Goal: Navigation & Orientation: Find specific page/section

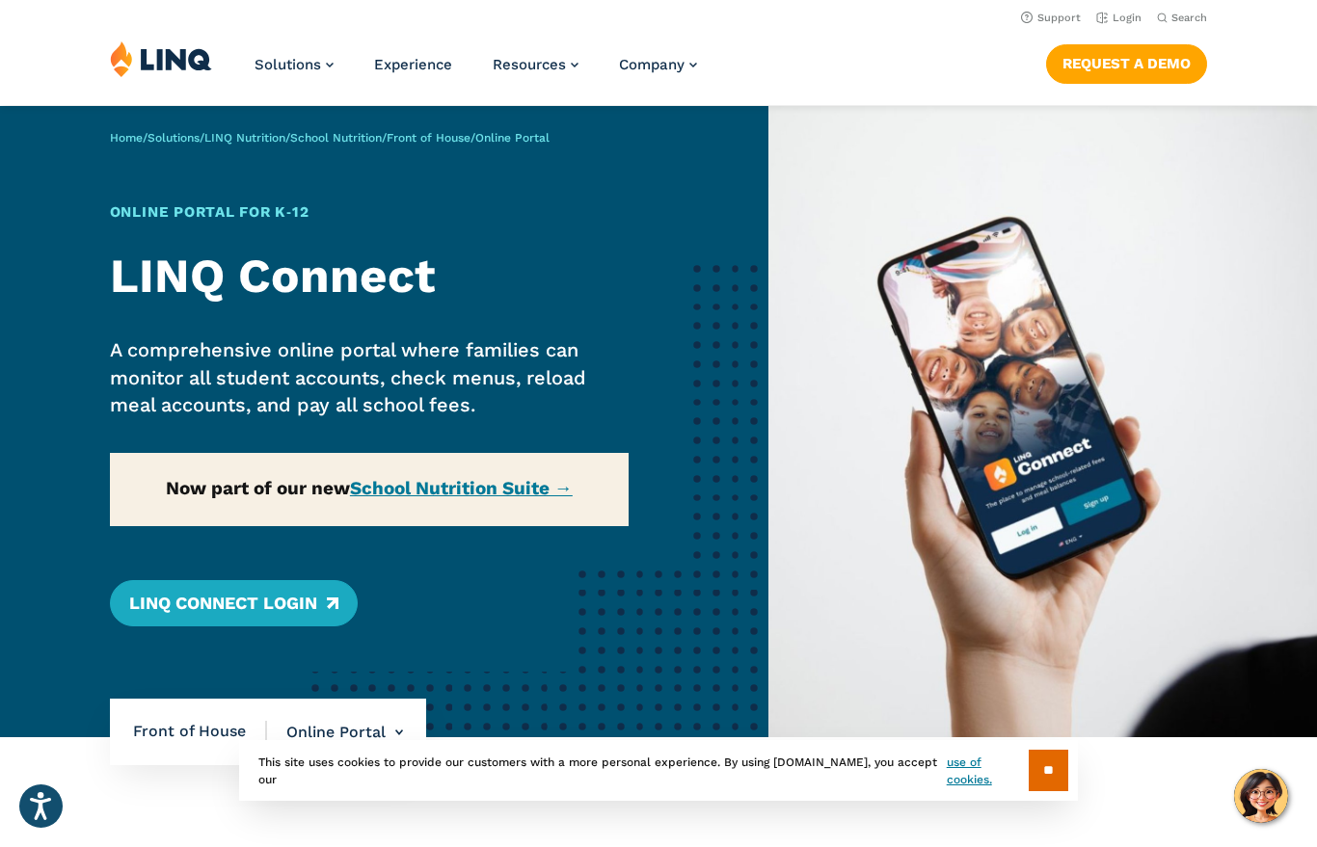
click at [244, 603] on link "LINQ Connect Login" at bounding box center [234, 603] width 248 height 46
click at [318, 599] on div "Home / Solutions / LINQ Nutrition / School Nutrition / Front of House / Online …" at bounding box center [384, 421] width 768 height 631
click at [303, 592] on link "LINQ Connect Login" at bounding box center [234, 603] width 248 height 46
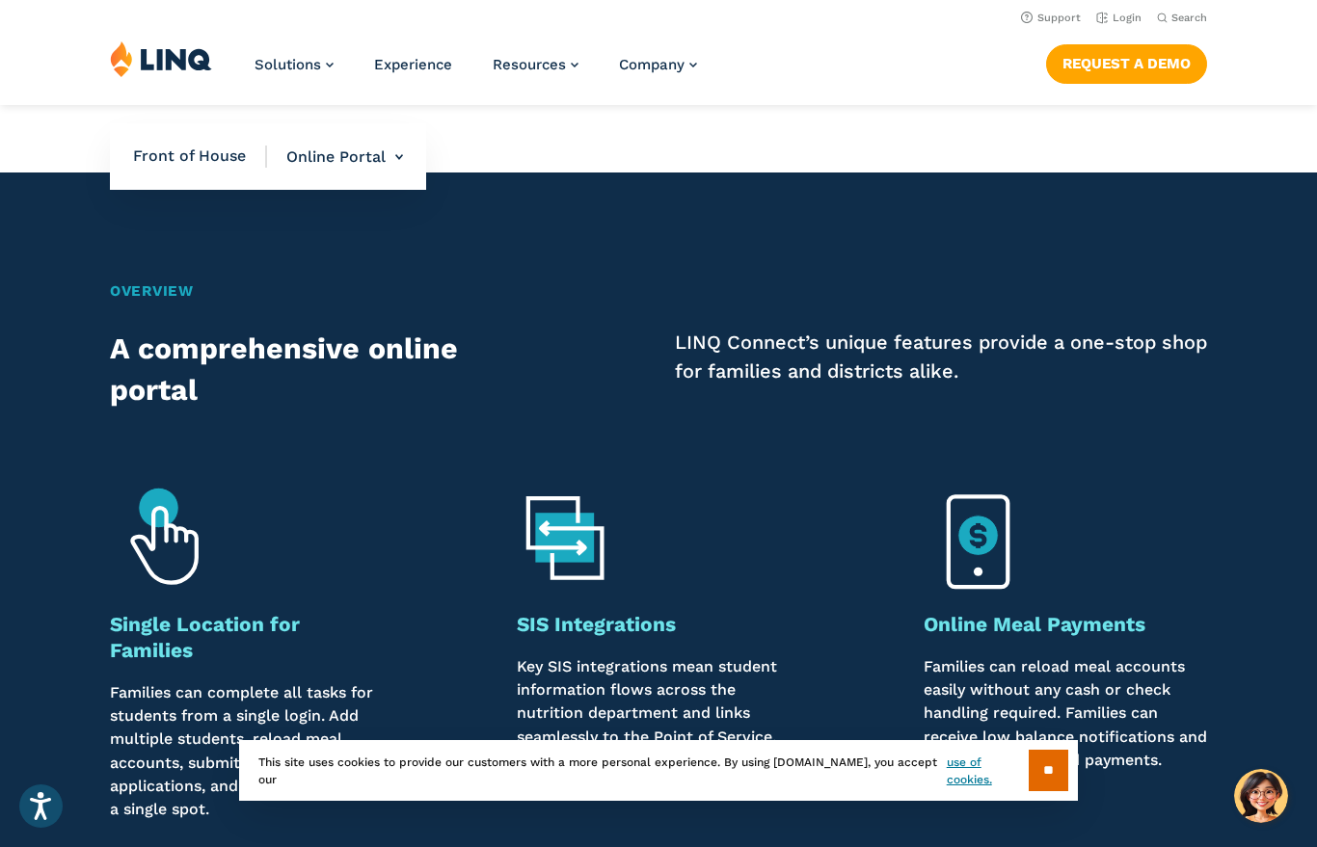
scroll to position [1061, 0]
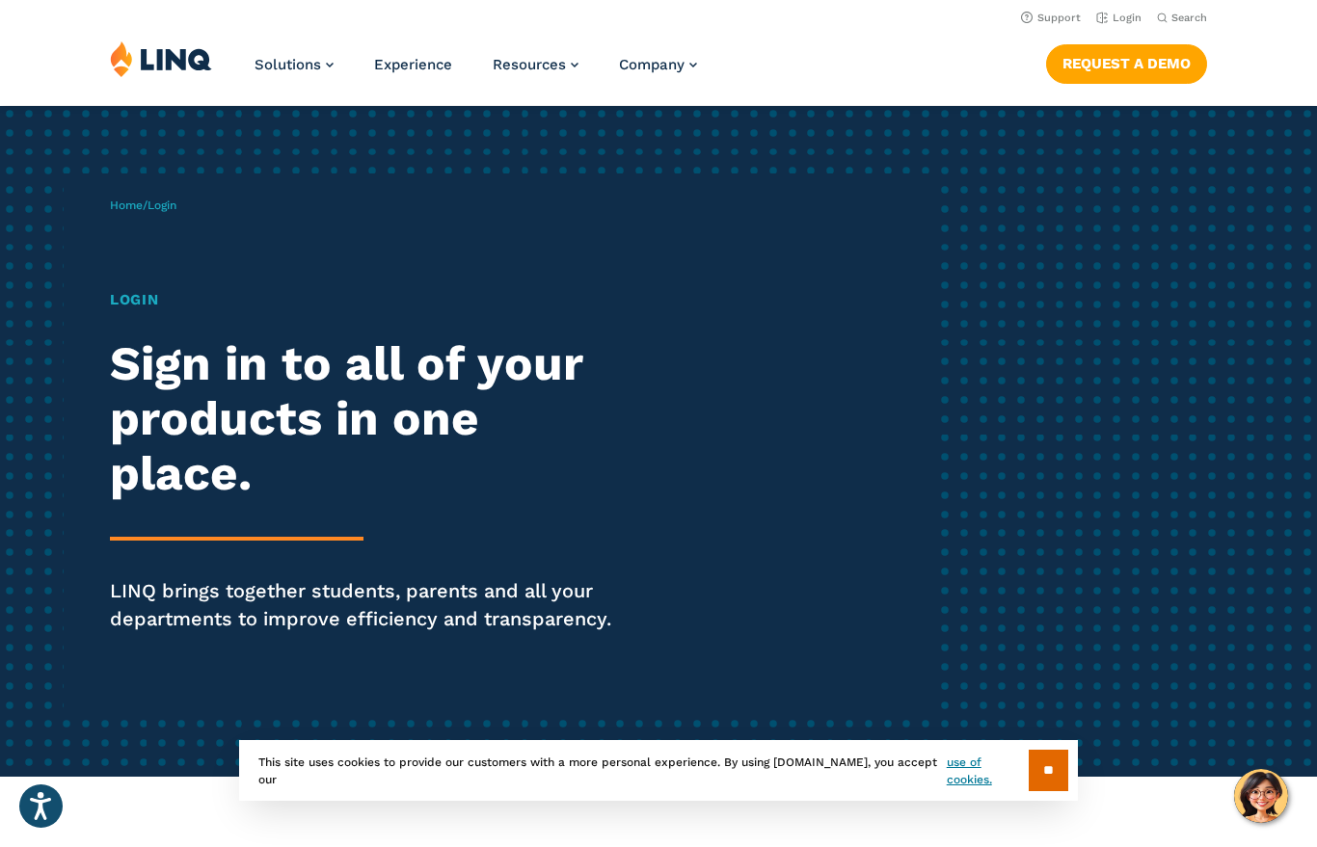
click at [126, 290] on h1 "Login" at bounding box center [363, 300] width 507 height 22
click at [129, 288] on div "Home / Login Login Sign in to all of your products in one place. LINQ brings to…" at bounding box center [521, 442] width 823 height 536
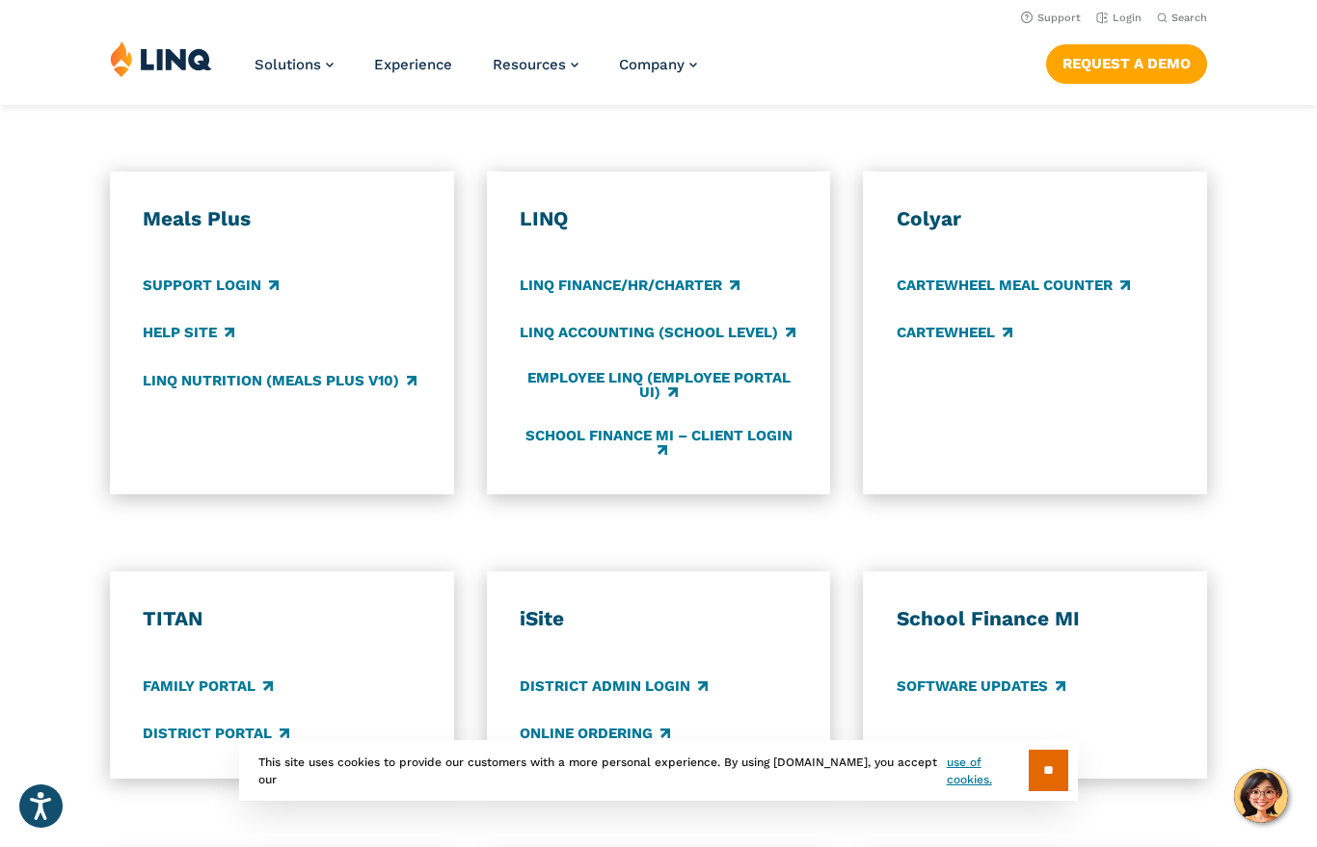
scroll to position [1024, 0]
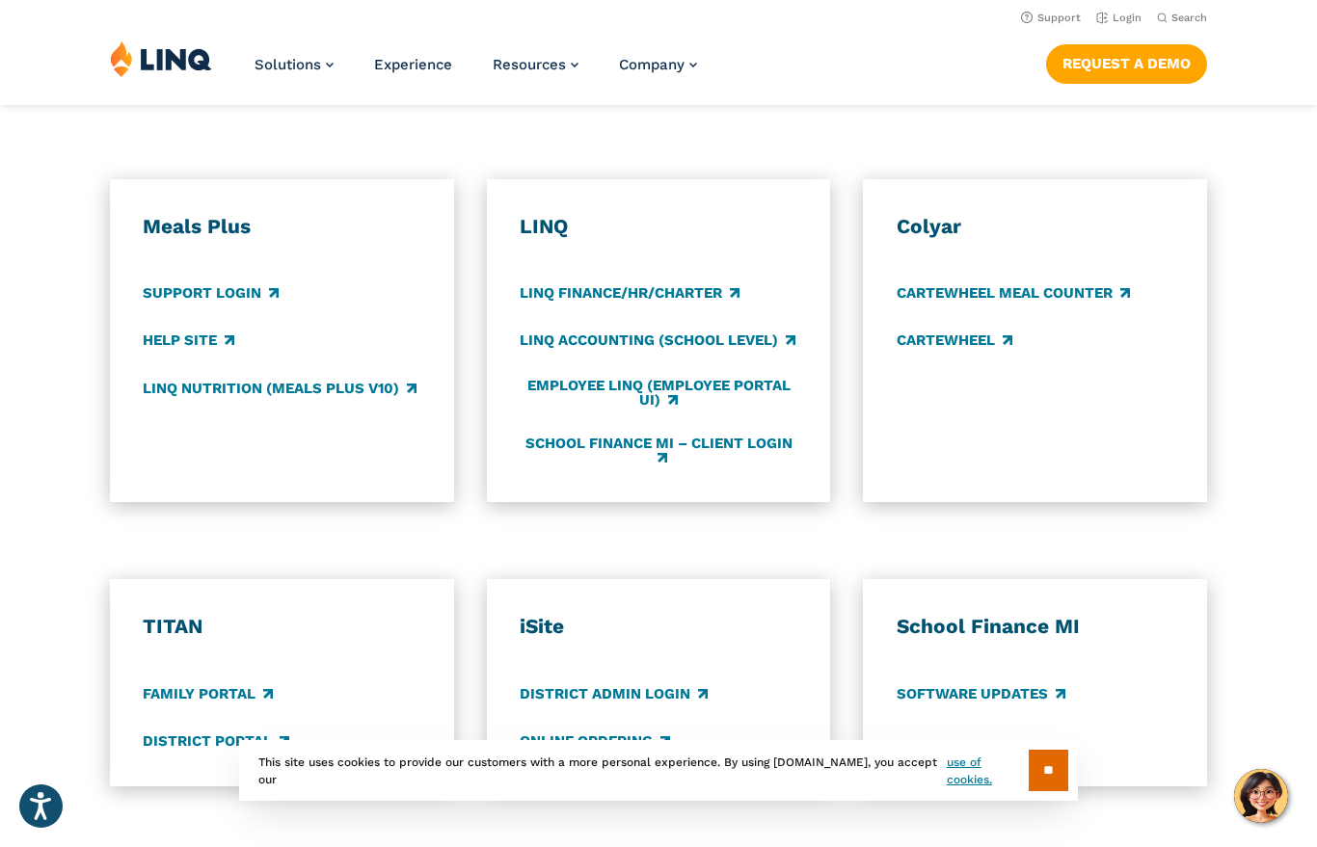
click at [752, 436] on link "School Finance MI – Client Login" at bounding box center [659, 452] width 278 height 32
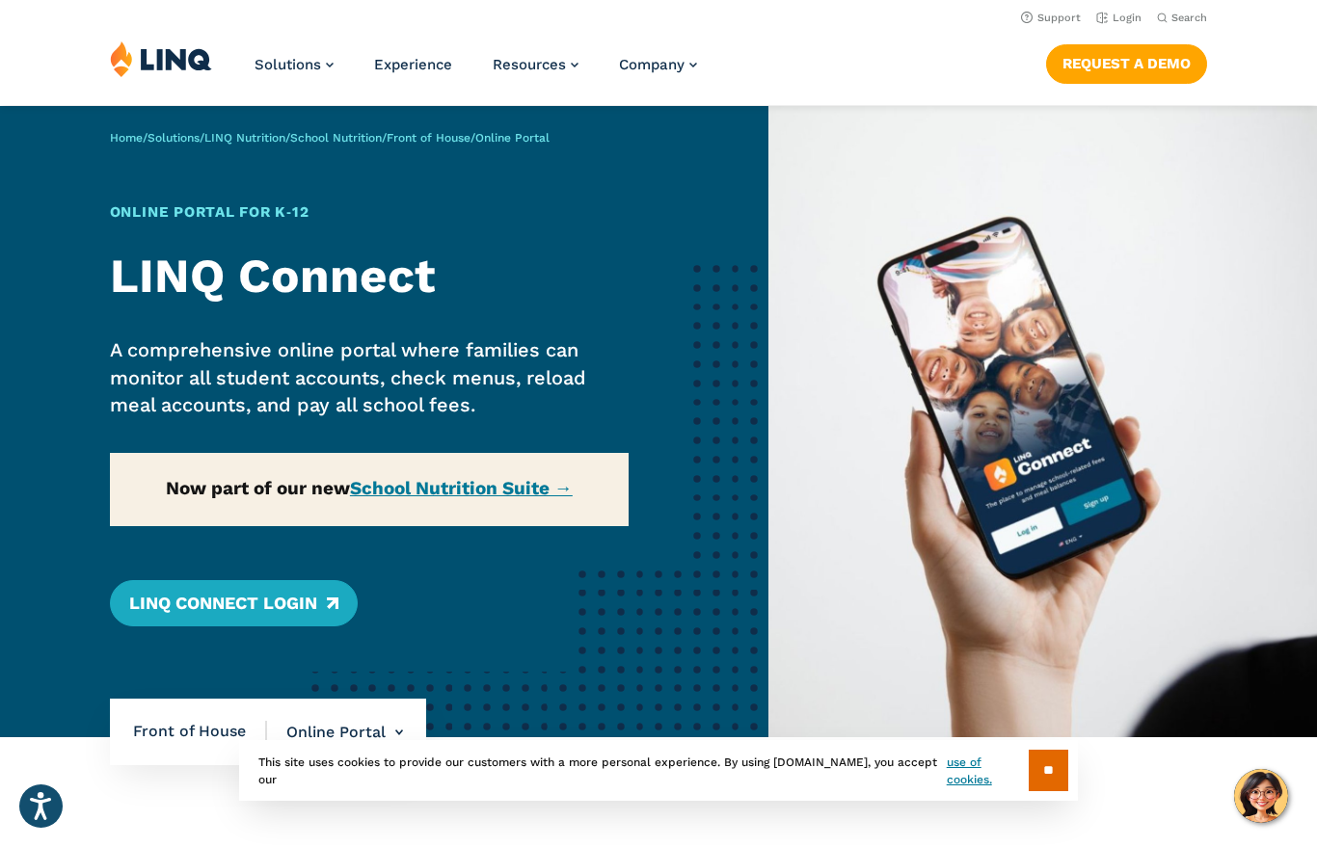
click at [303, 598] on link "LINQ Connect Login" at bounding box center [234, 603] width 248 height 46
click at [387, 728] on li "Online Portal Overview Online Portal Free & Reduced Meals Point of Service (POS)" at bounding box center [335, 732] width 136 height 67
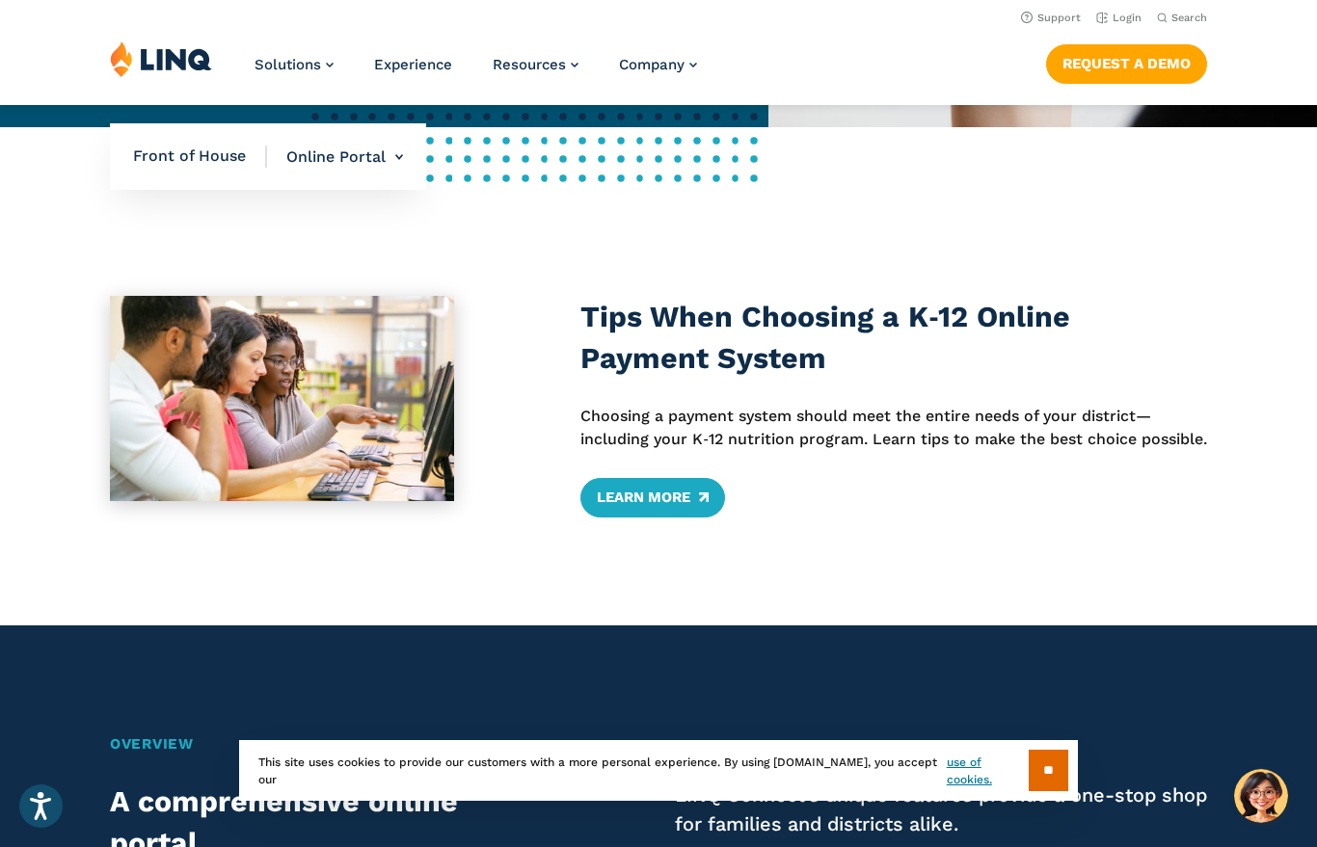
scroll to position [554, 0]
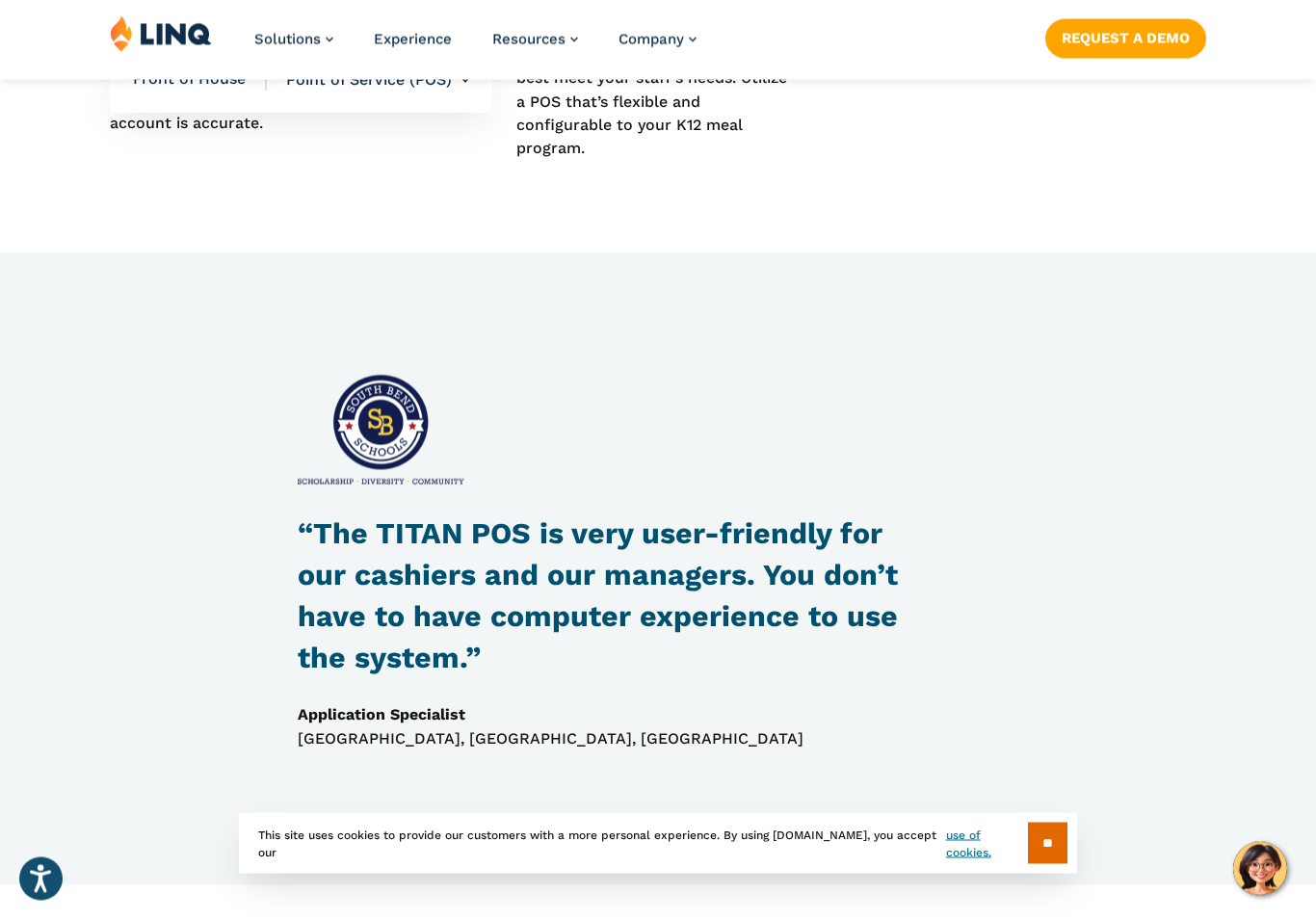
scroll to position [1671, 0]
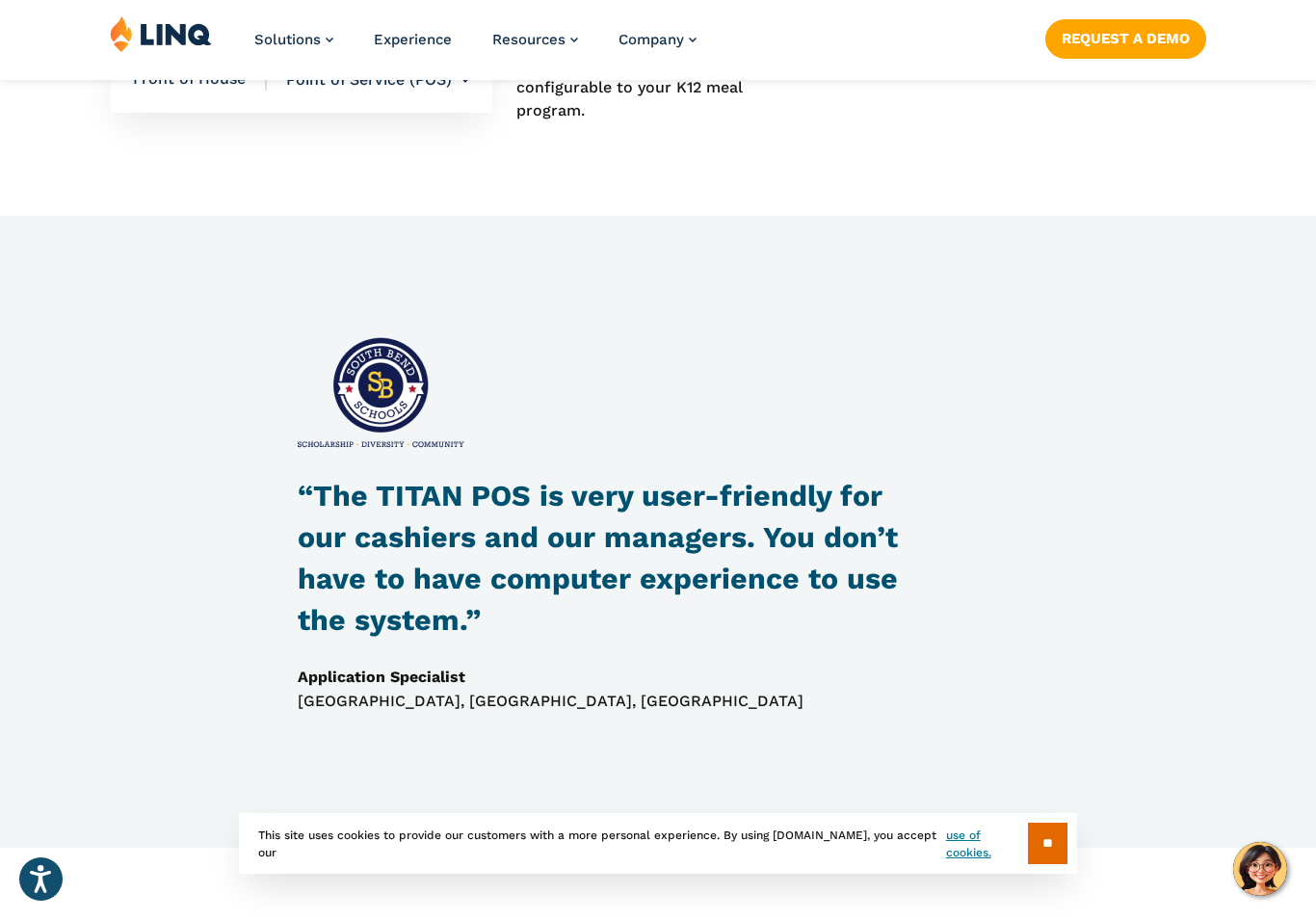
click at [1045, 845] on input "**" at bounding box center [1047, 842] width 40 height 41
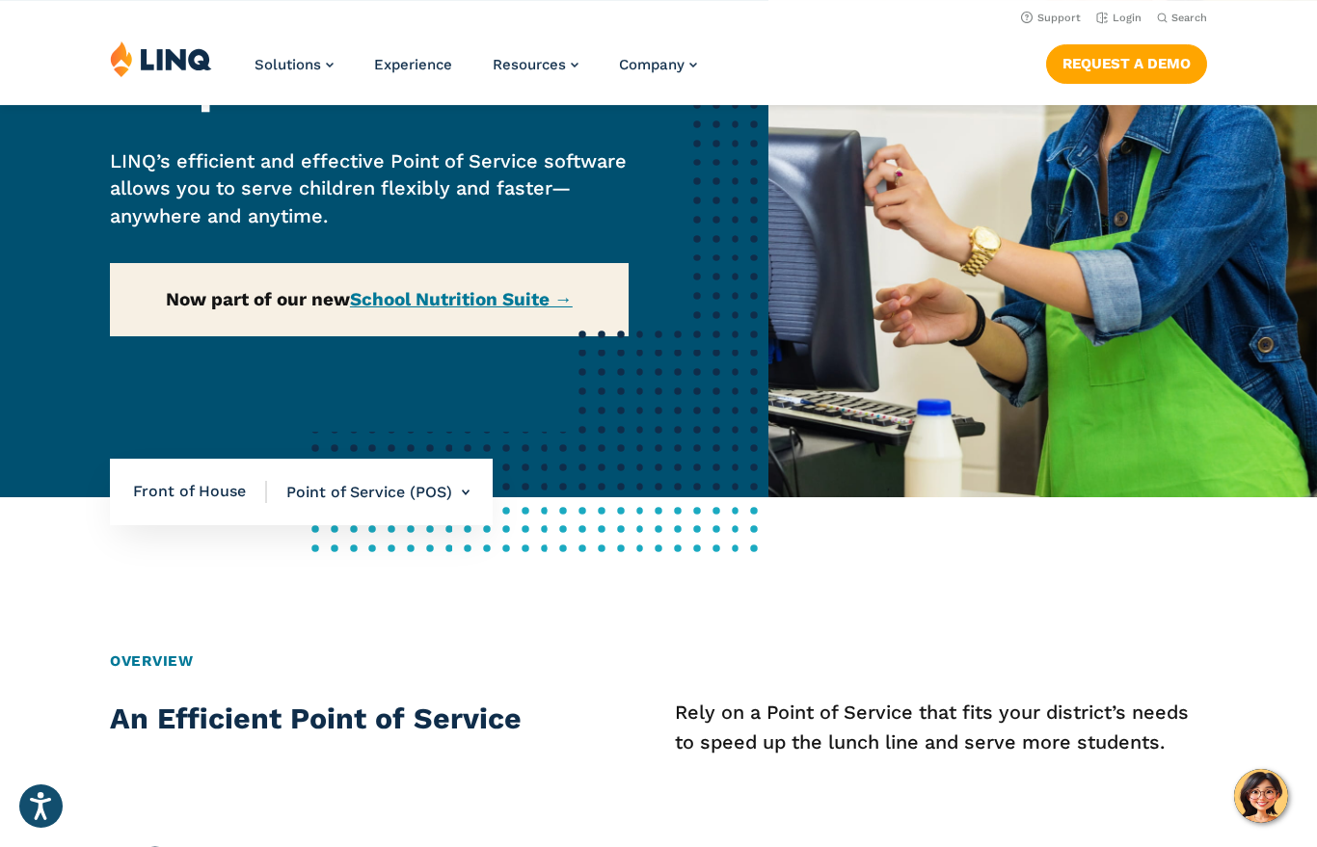
scroll to position [236, 0]
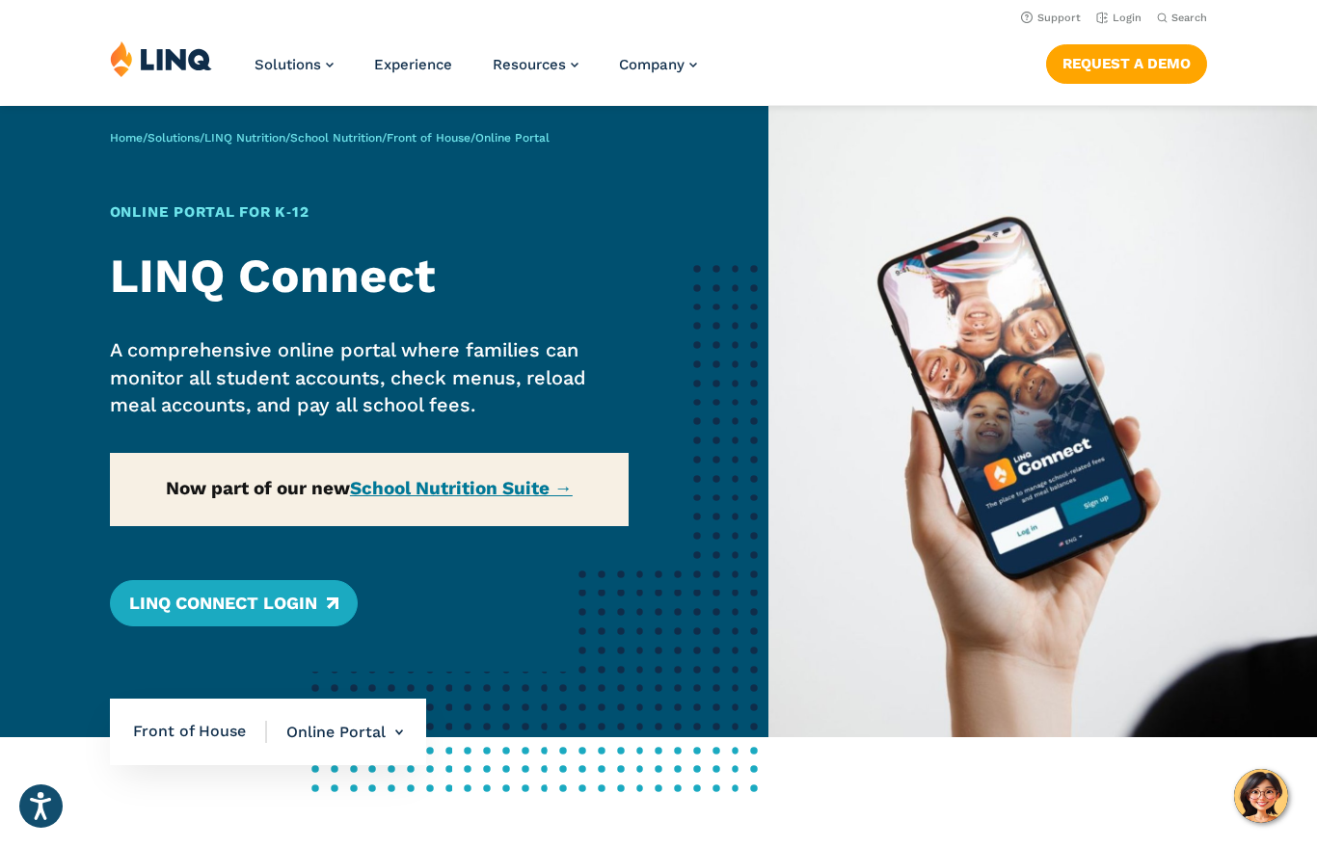
click at [320, 603] on div "Home / Solutions / LINQ Nutrition / School Nutrition / Front of House / Online …" at bounding box center [384, 421] width 768 height 631
click at [324, 589] on div "Home / Solutions / LINQ Nutrition / School Nutrition / Front of House / Online …" at bounding box center [384, 421] width 768 height 631
click at [426, 486] on div "Home / Solutions / LINQ Nutrition / School Nutrition / Front of House / Online …" at bounding box center [384, 421] width 768 height 631
click at [334, 604] on link "LINQ Connect Login" at bounding box center [234, 603] width 248 height 46
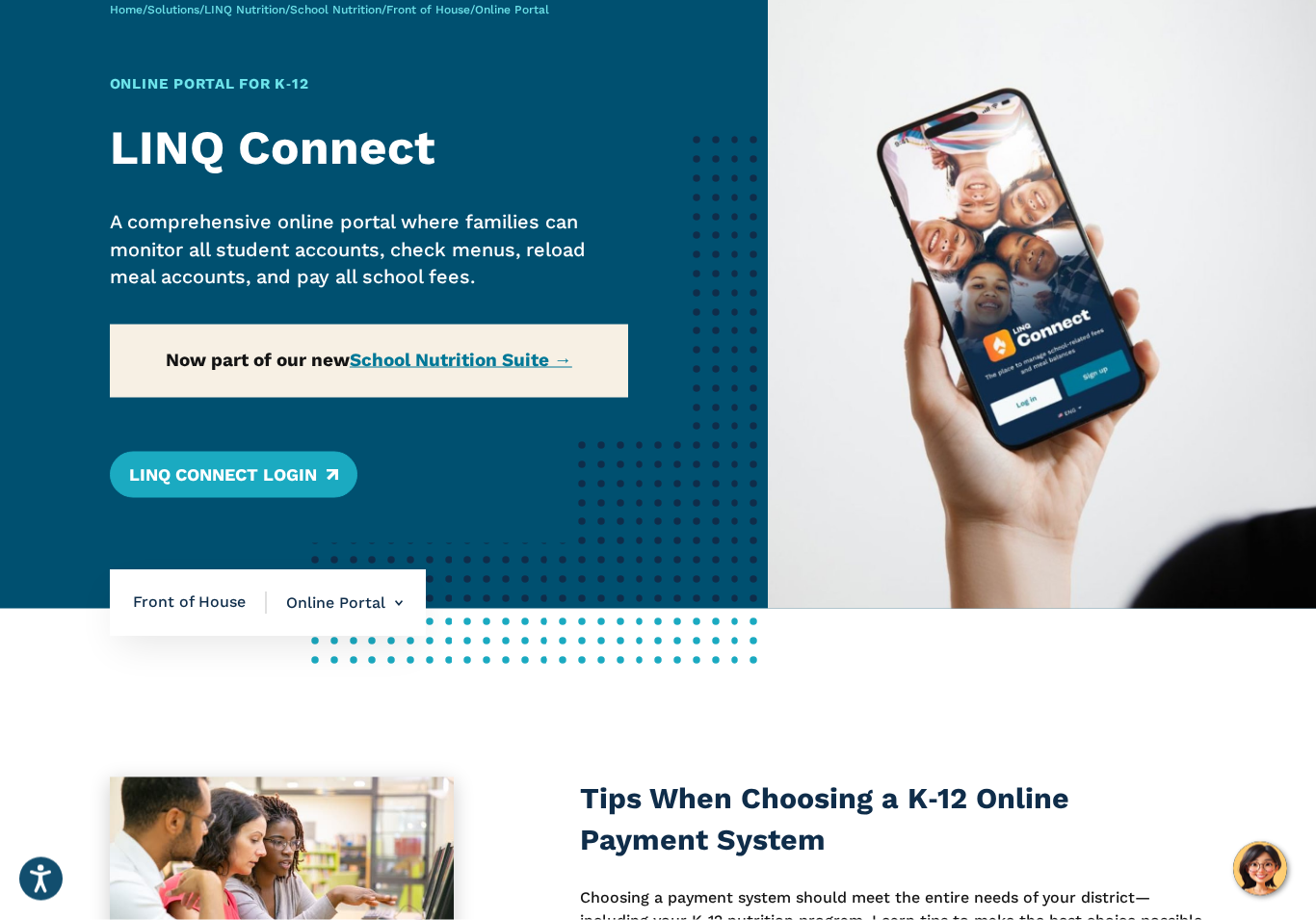
scroll to position [149, 0]
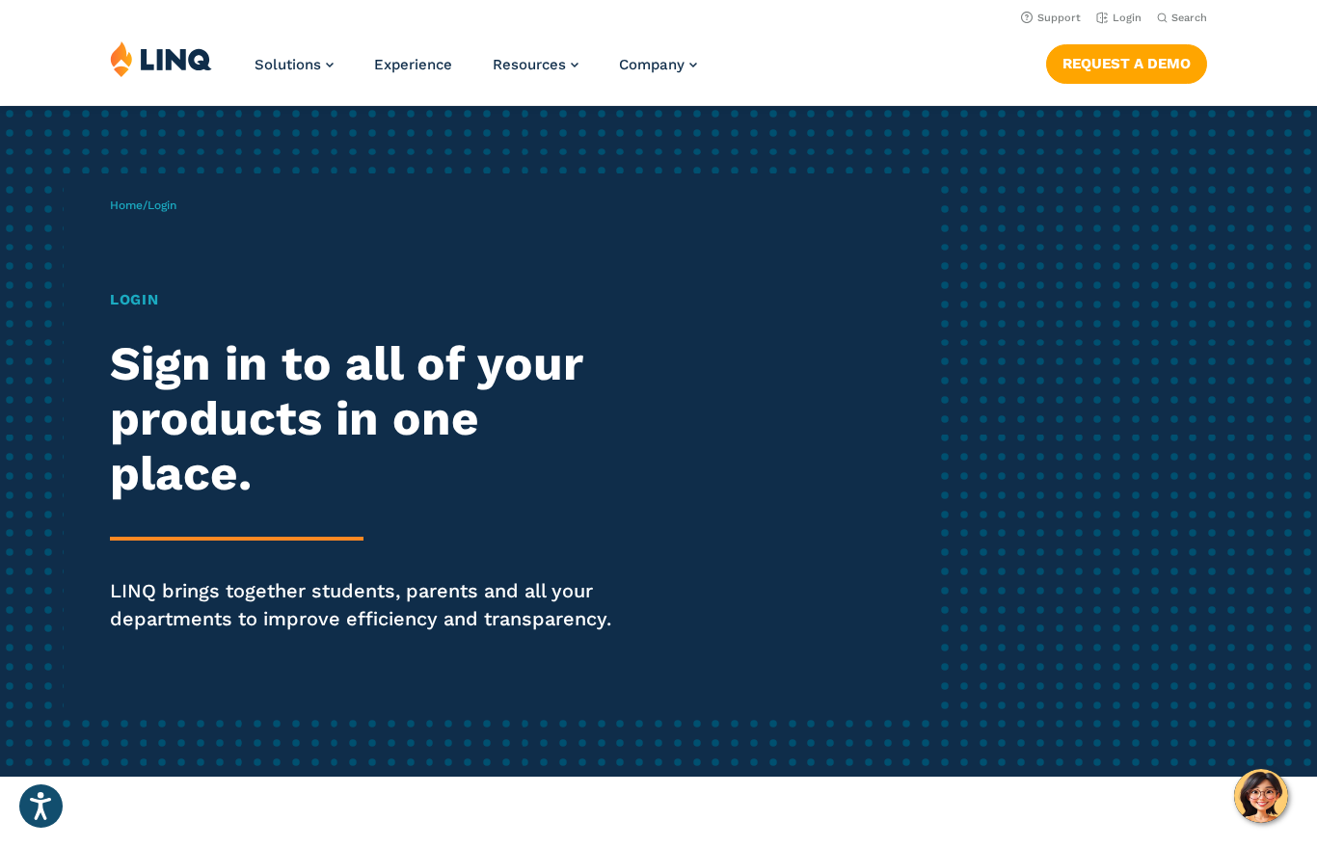
click at [145, 289] on h1 "Login" at bounding box center [363, 300] width 507 height 22
click at [122, 295] on h1 "Login" at bounding box center [363, 300] width 507 height 22
click at [140, 199] on link "Home" at bounding box center [126, 205] width 33 height 13
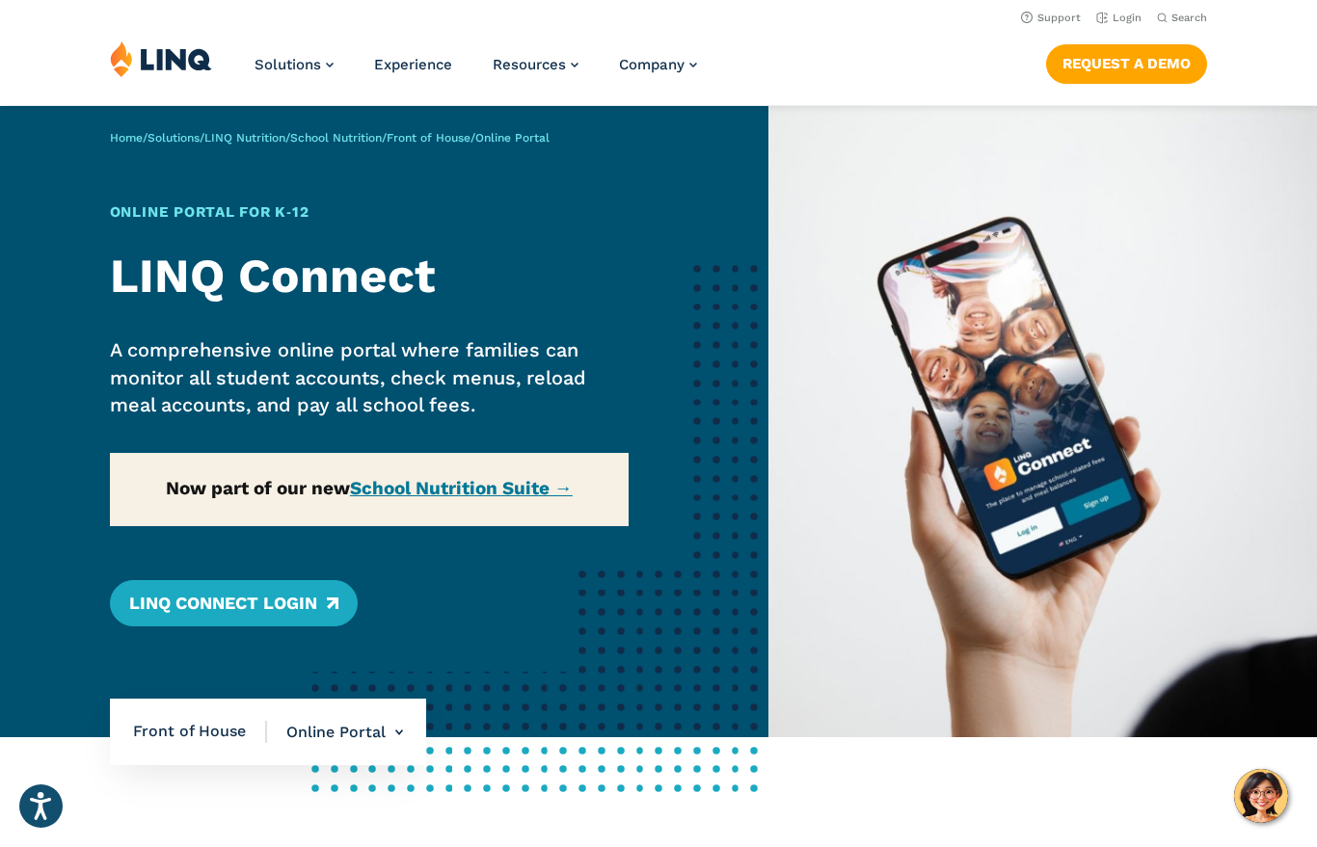
click at [199, 601] on link "LINQ Connect Login" at bounding box center [234, 603] width 248 height 46
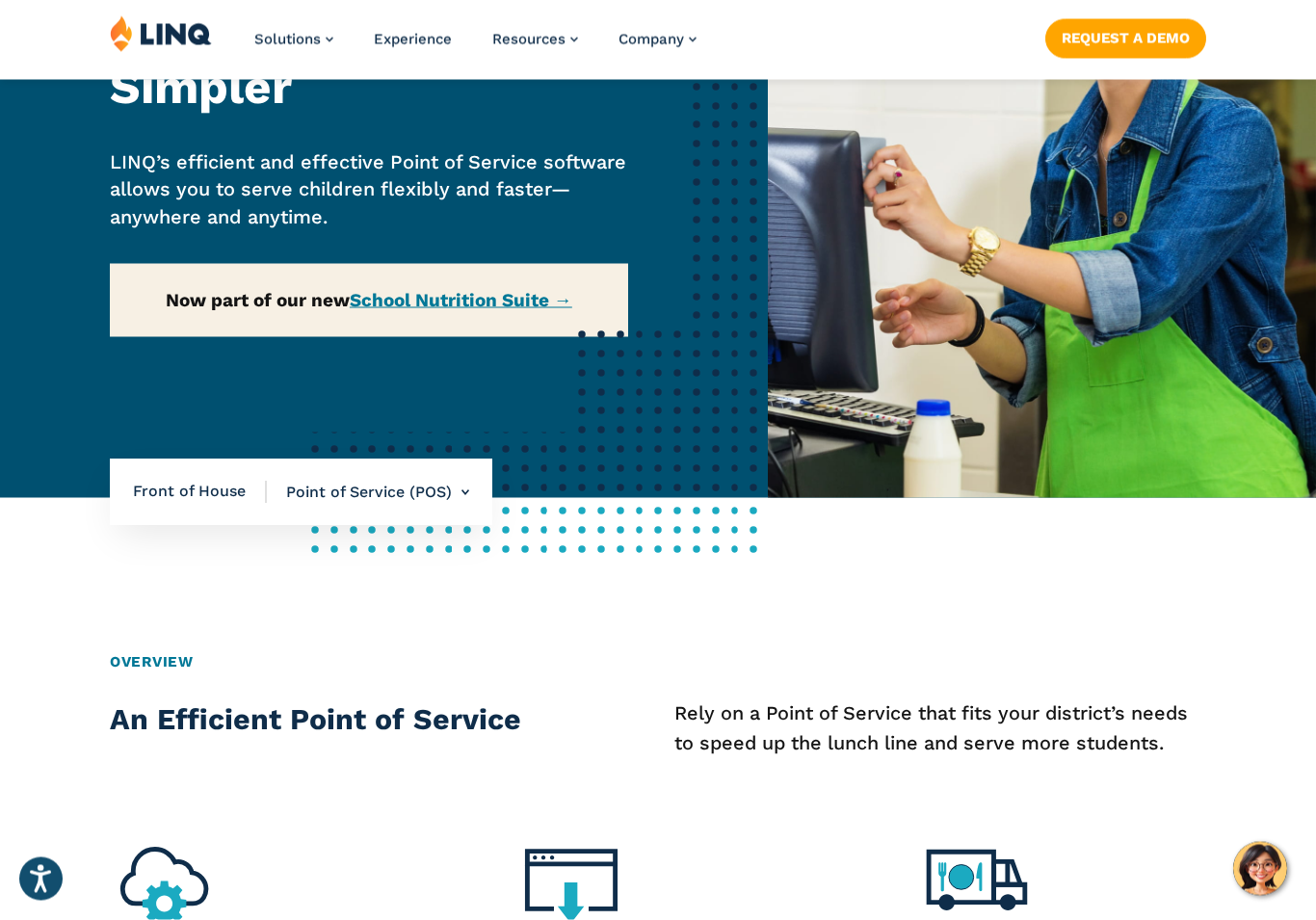
scroll to position [240, 0]
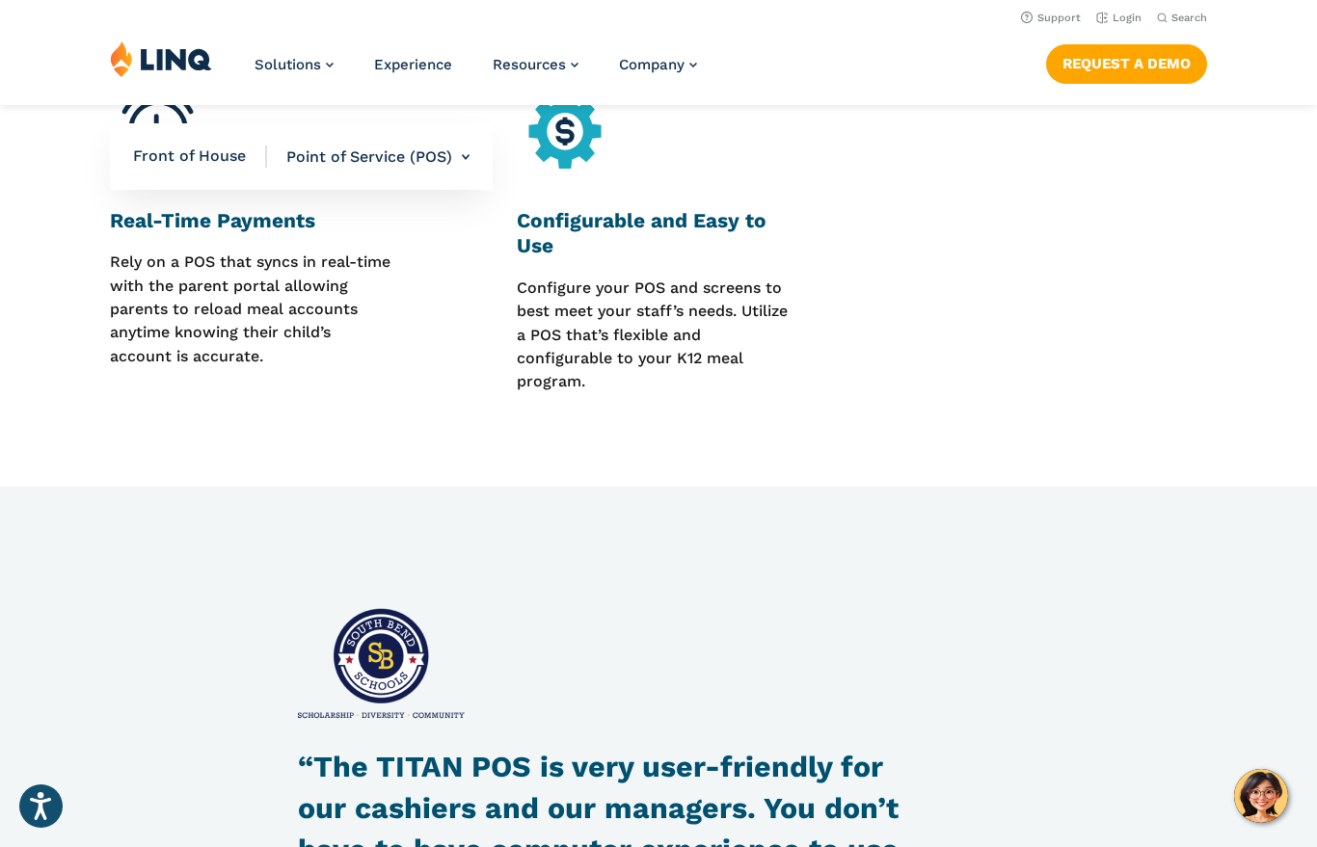
scroll to position [1401, 0]
